Goal: Information Seeking & Learning: Find specific fact

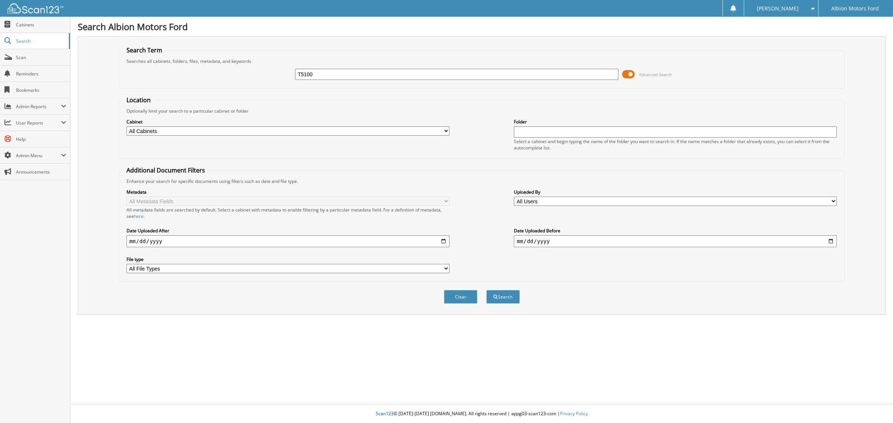
type input "T5100"
click at [486, 290] on button "Search" at bounding box center [502, 297] width 33 height 14
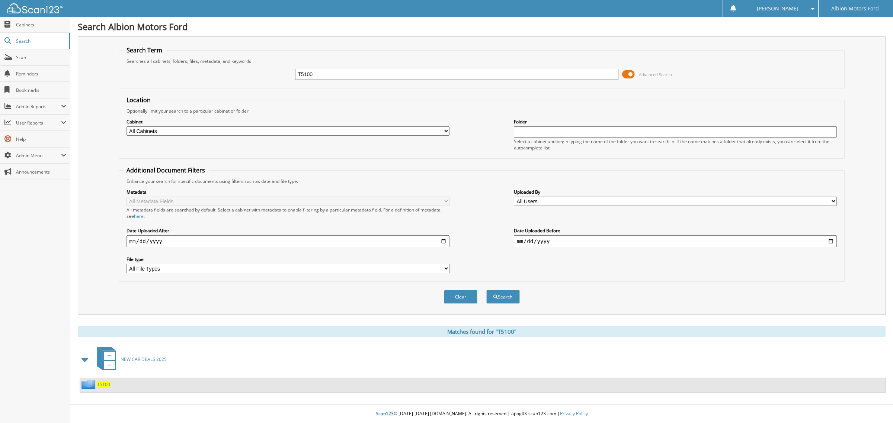
click at [105, 382] on span "T5100" at bounding box center [103, 385] width 13 height 6
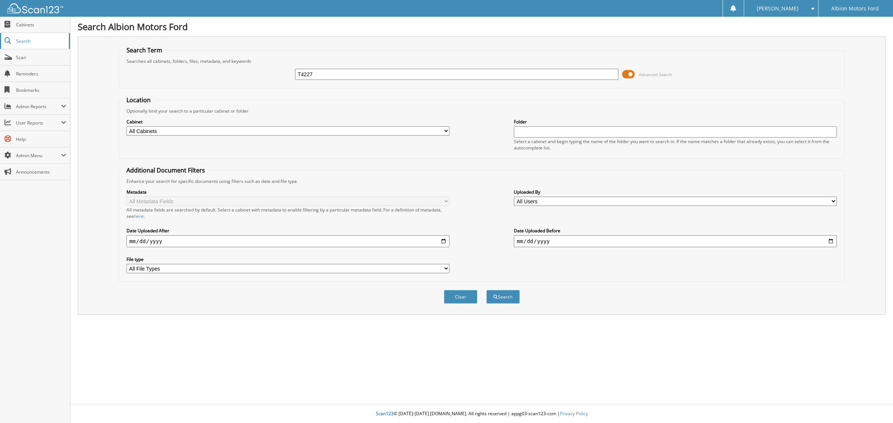
type input "T4227"
click at [486, 290] on button "Search" at bounding box center [502, 297] width 33 height 14
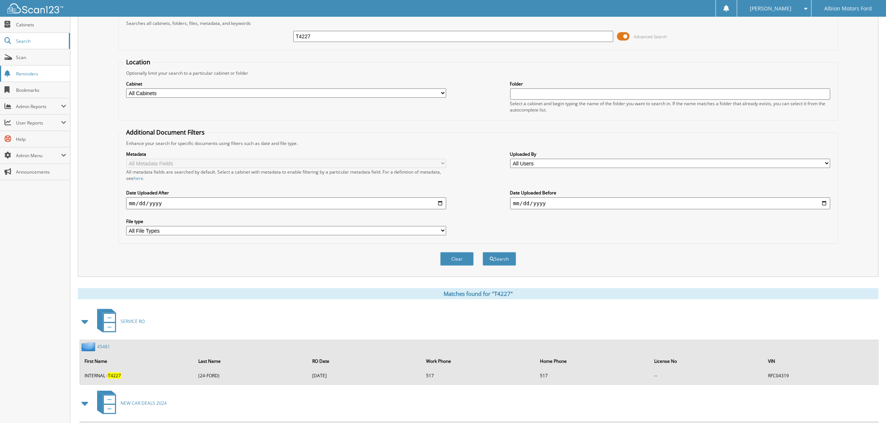
scroll to position [66, 0]
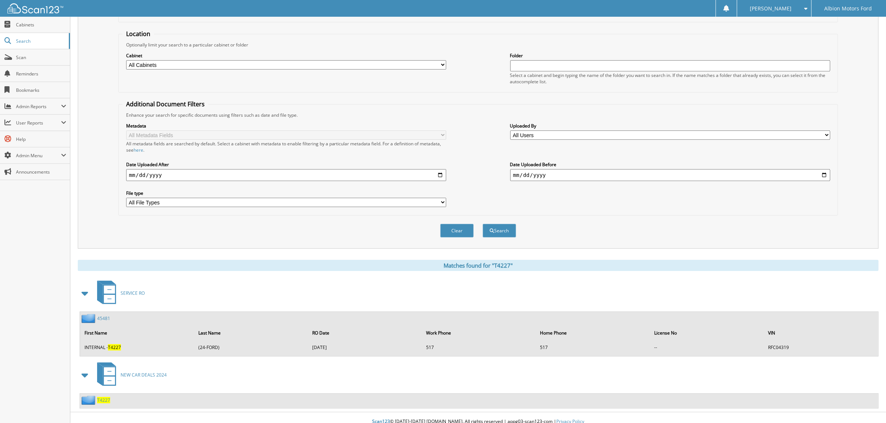
click at [104, 397] on span "T4227" at bounding box center [103, 400] width 13 height 6
